Goal: Task Accomplishment & Management: Manage account settings

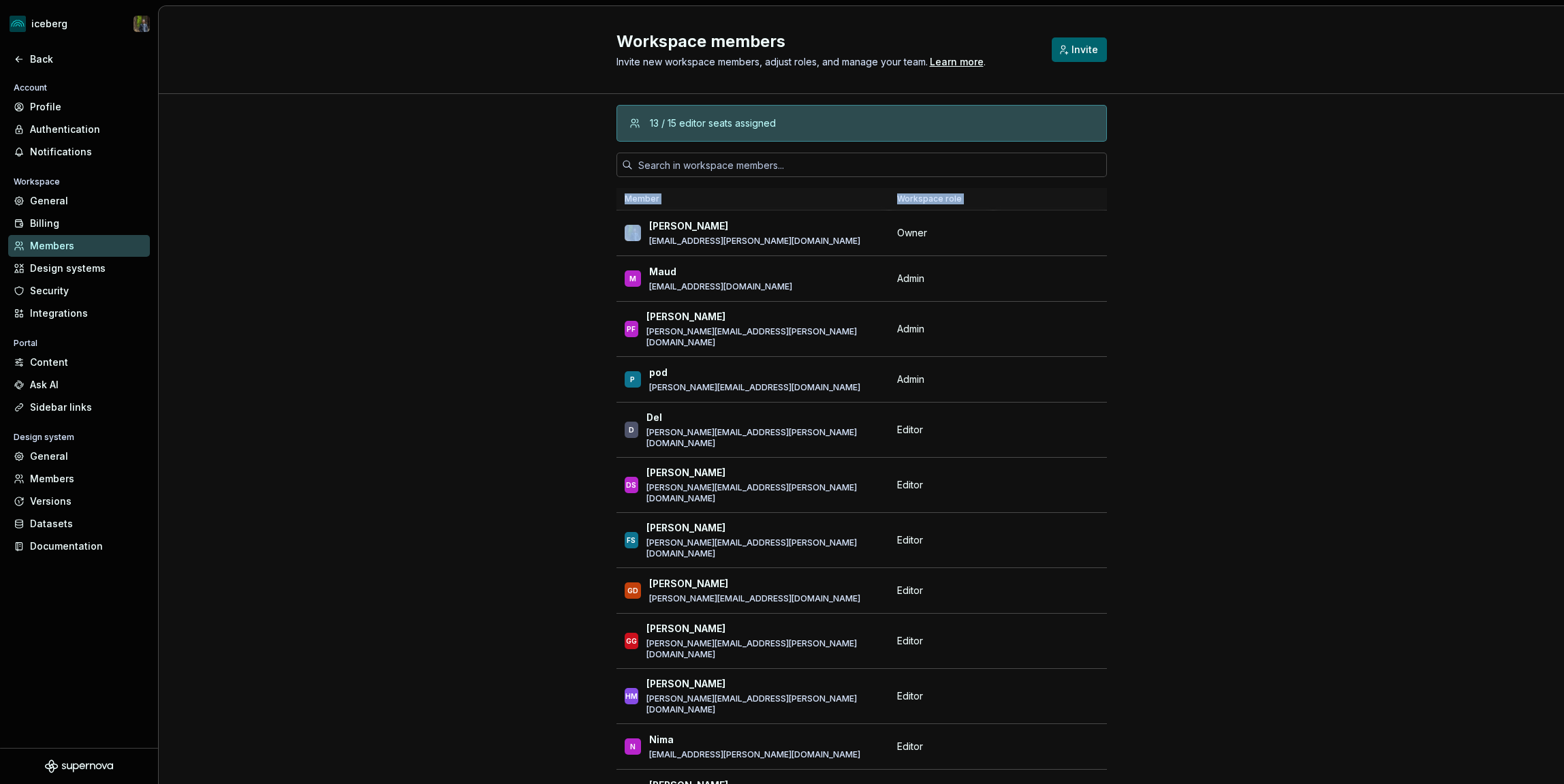
scroll to position [19512, 0]
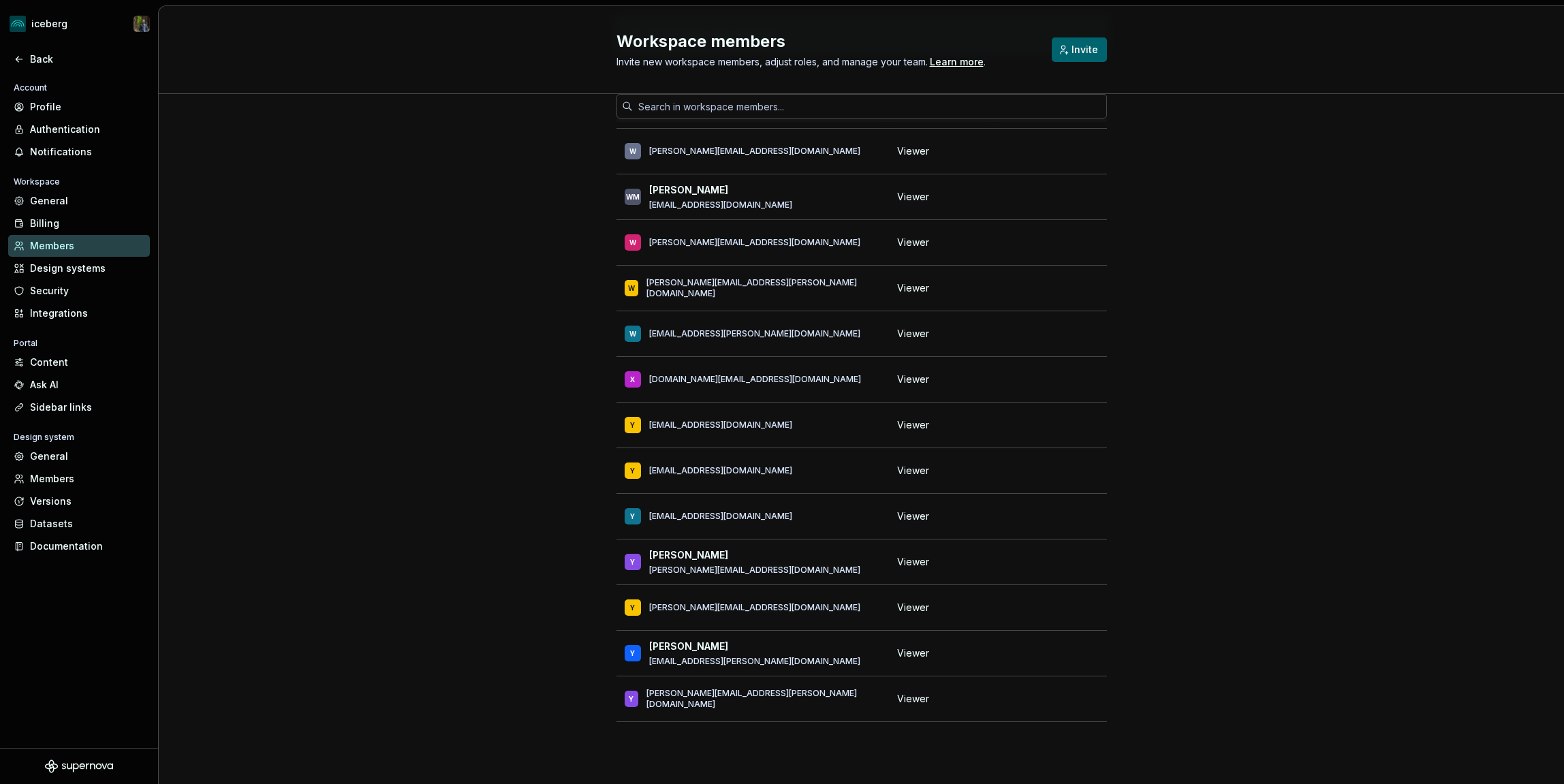
click at [494, 329] on div "13 / 15 editor seats assigned Member Workspace role [PERSON_NAME] [PERSON_NAME]…" at bounding box center [861, 394] width 1406 height 778
click at [45, 50] on div "Back" at bounding box center [79, 59] width 142 height 21
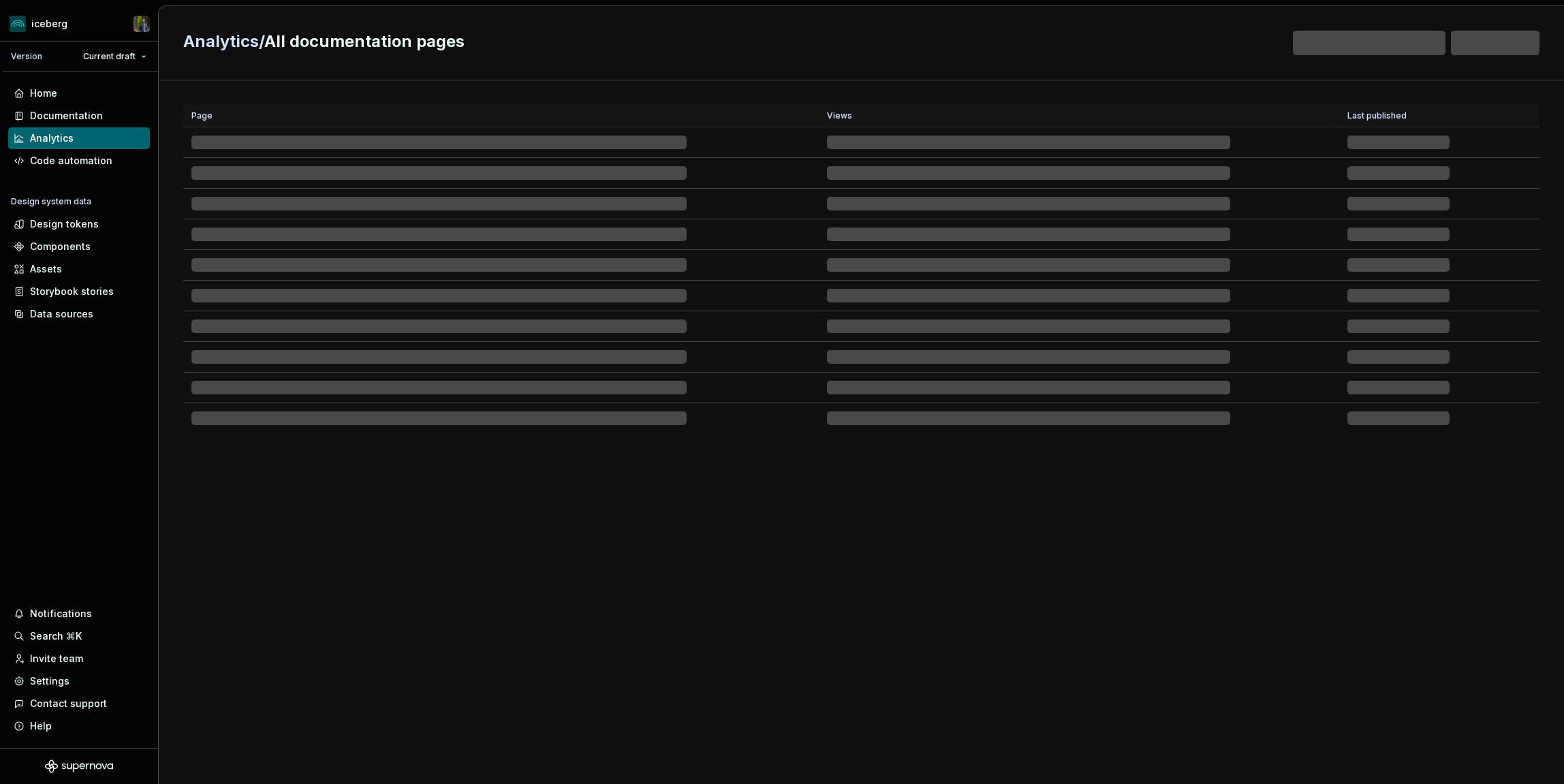
click at [45, 50] on div "Version Current draft" at bounding box center [81, 56] width 156 height 30
click at [525, 631] on div "Page Views Last published" at bounding box center [862, 419] width 1357 height 628
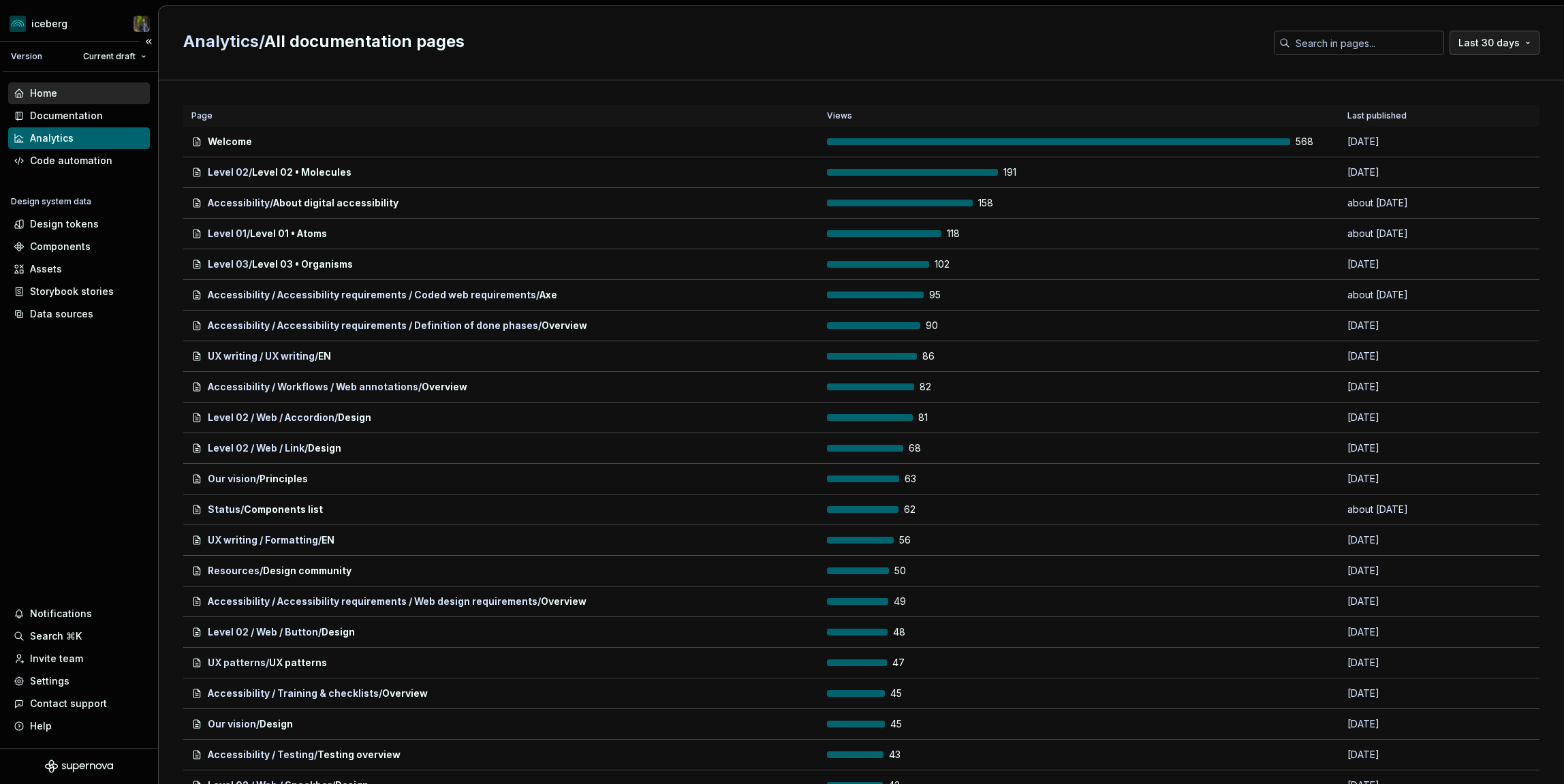
click at [33, 89] on div "Home" at bounding box center [44, 93] width 27 height 14
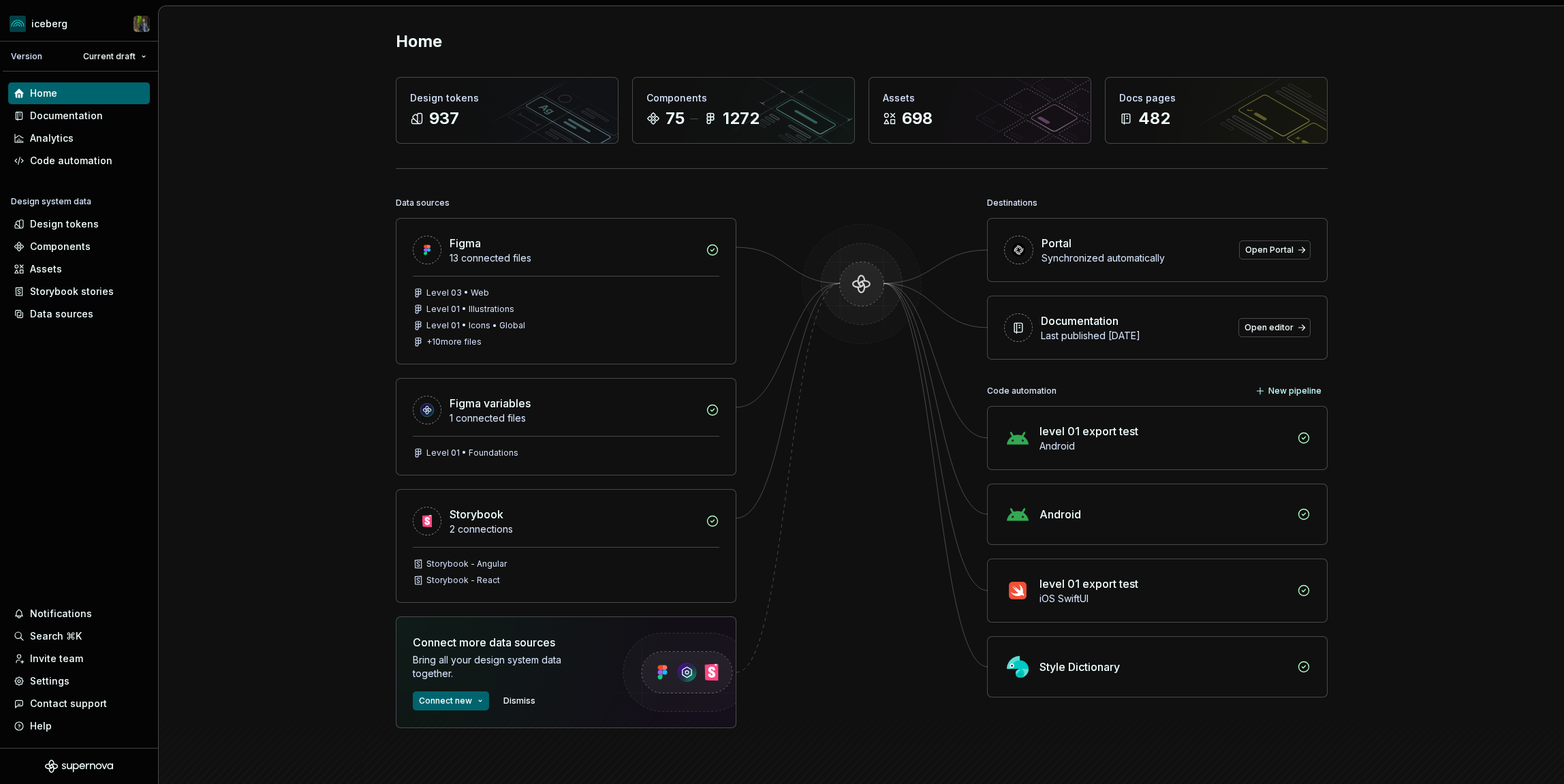
click at [308, 237] on div "Home Design tokens 937 Components 75 1272 Assets 698 Docs pages 482 Data source…" at bounding box center [861, 440] width 1406 height 869
click at [96, 386] on div "Home Documentation Analytics Code automation Design system data Design tokens C…" at bounding box center [79, 410] width 158 height 676
click at [72, 384] on div "Home Documentation Analytics Code automation Design system data Design tokens C…" at bounding box center [79, 410] width 158 height 676
click at [61, 19] on html "iceberg Version Current draft Home Documentation Analytics Code automation Desi…" at bounding box center [782, 392] width 1564 height 784
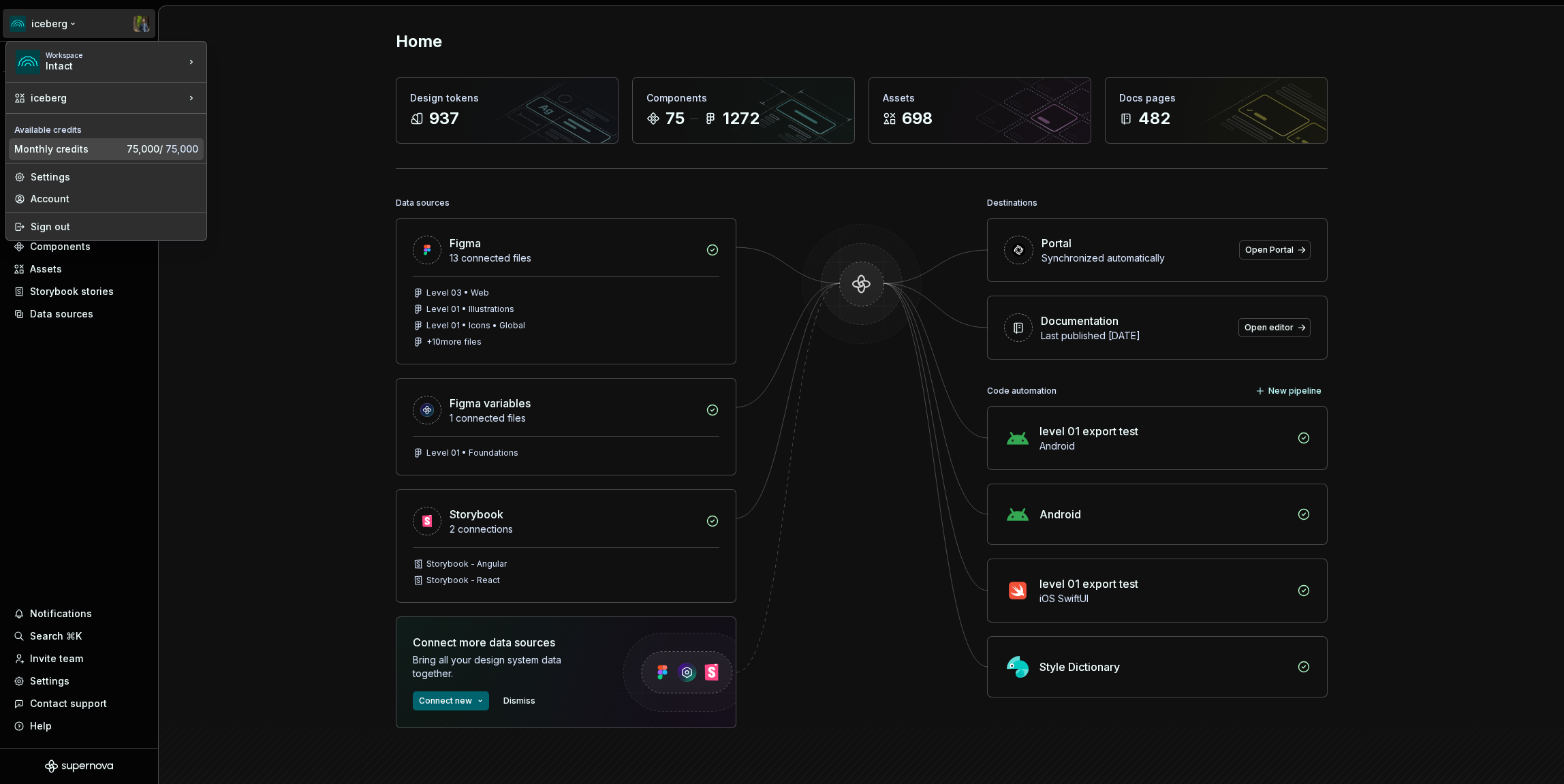
click at [55, 150] on div "Monthly credits" at bounding box center [68, 150] width 107 height 14
